Goal: Task Accomplishment & Management: Manage account settings

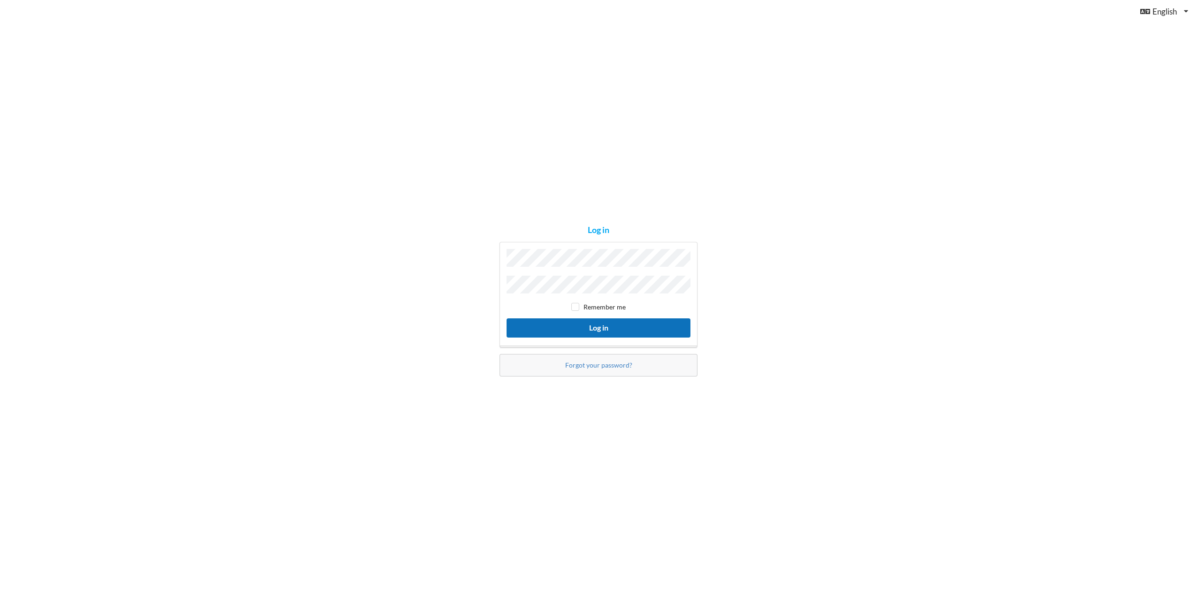
click at [597, 329] on button "Log in" at bounding box center [599, 327] width 184 height 19
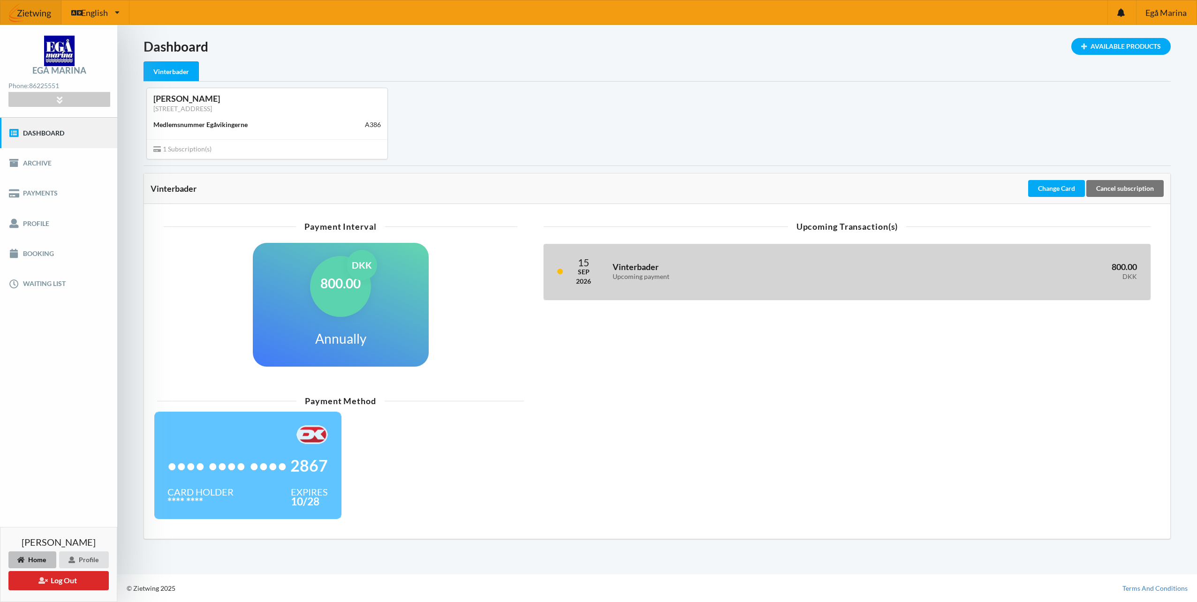
click at [634, 264] on h3 "Vinterbader Upcoming payment" at bounding box center [749, 271] width 272 height 19
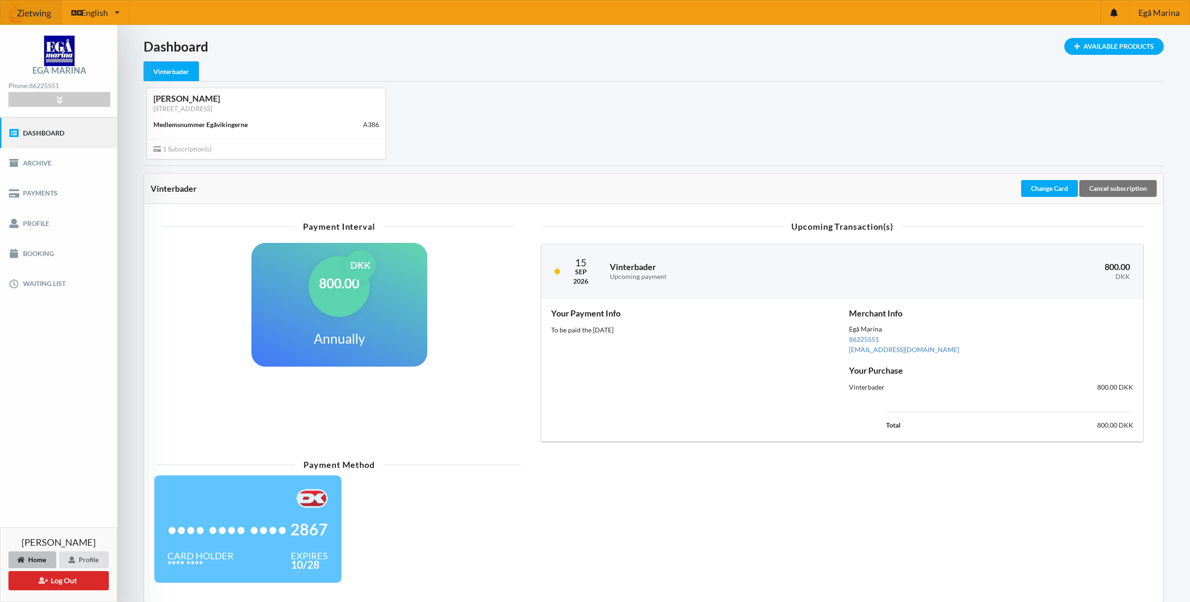
click at [457, 473] on div "Payment Method •••• •••• •••• 2867 Card Holder **** **** Expires 10/28" at bounding box center [339, 526] width 377 height 128
click at [28, 186] on link "Payments" at bounding box center [58, 193] width 117 height 30
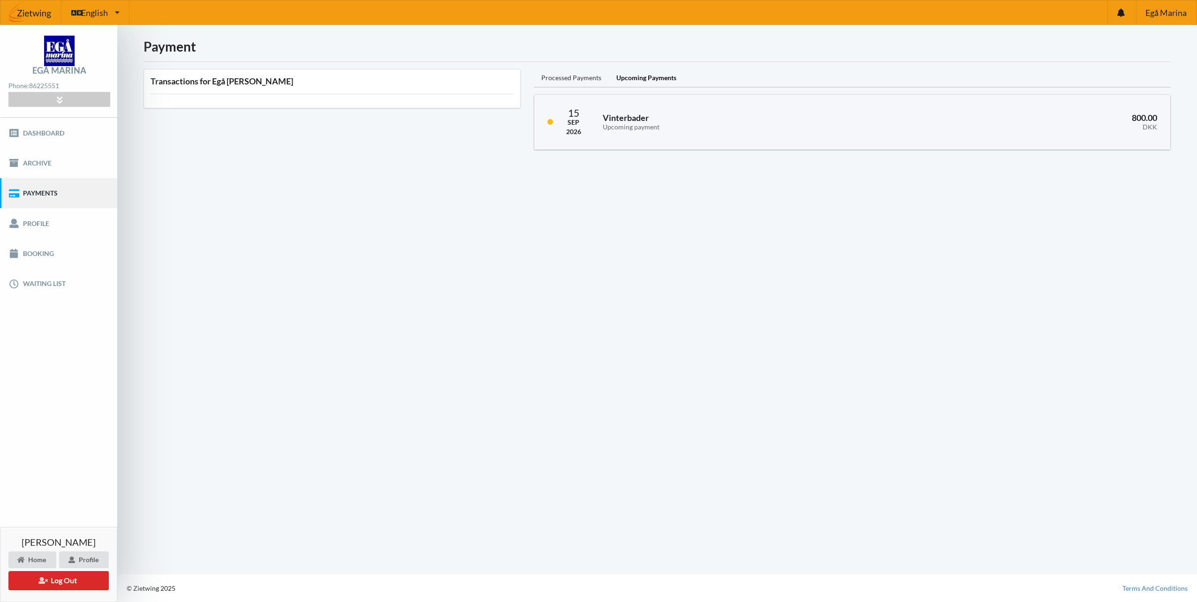
click at [563, 76] on div "Processed Payments" at bounding box center [571, 78] width 75 height 19
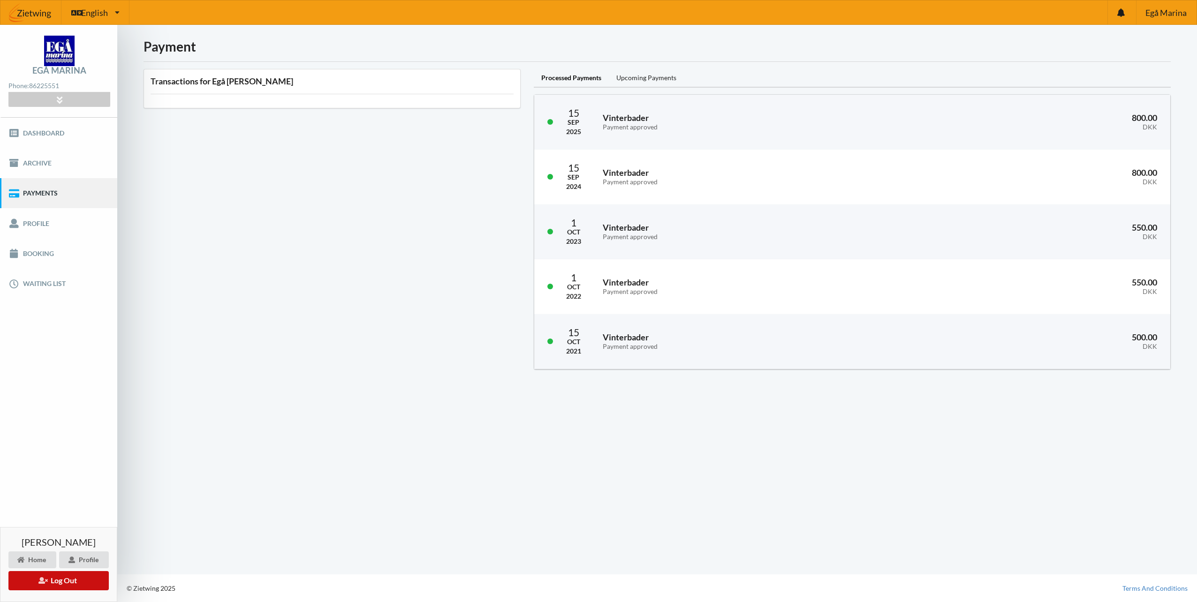
click at [58, 579] on button "Log Out" at bounding box center [58, 580] width 100 height 19
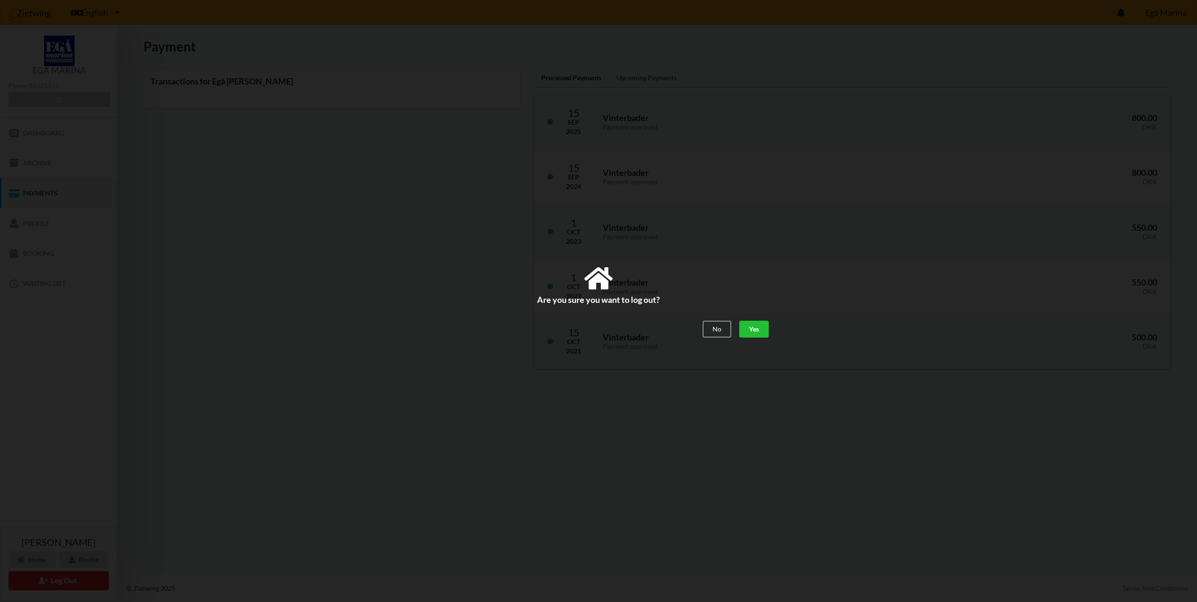
click at [761, 325] on div "Yes" at bounding box center [754, 329] width 30 height 17
